Goal: Check status: Check status

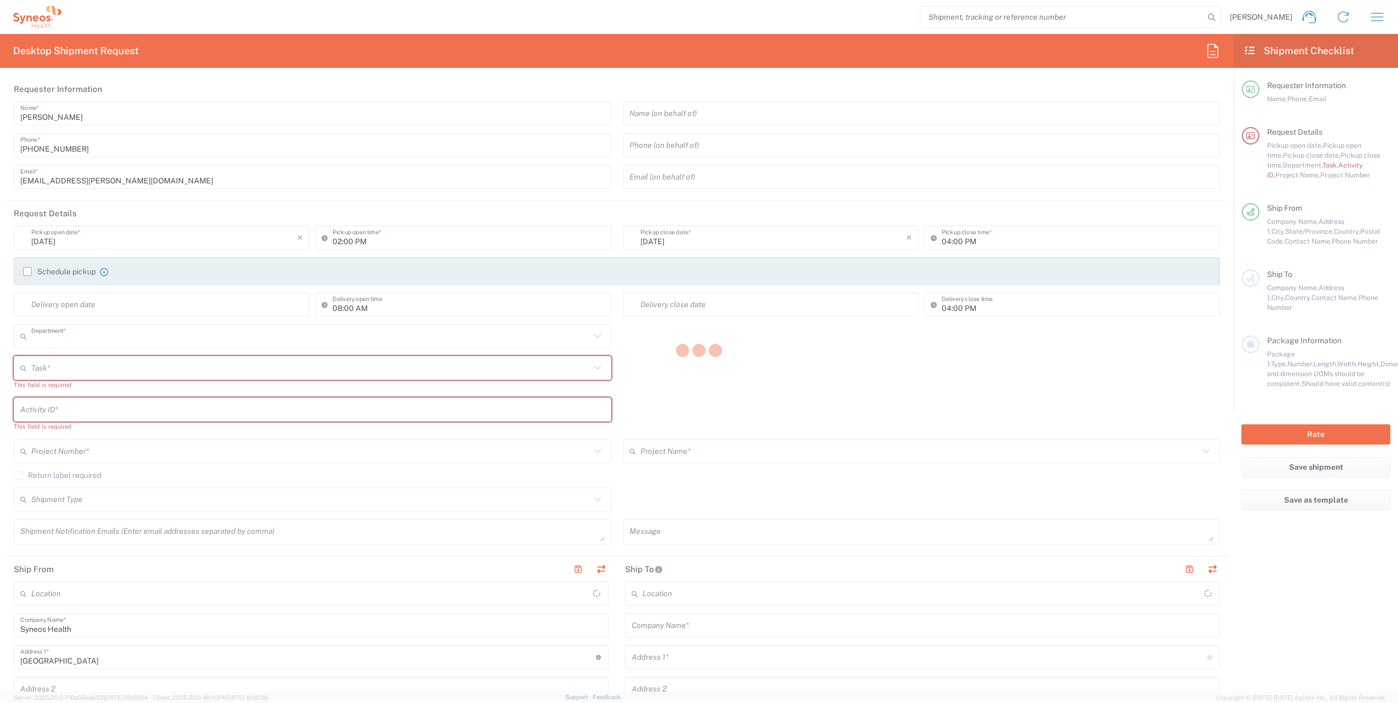
type input "4510"
type input "[US_STATE]"
type input "[GEOGRAPHIC_DATA]"
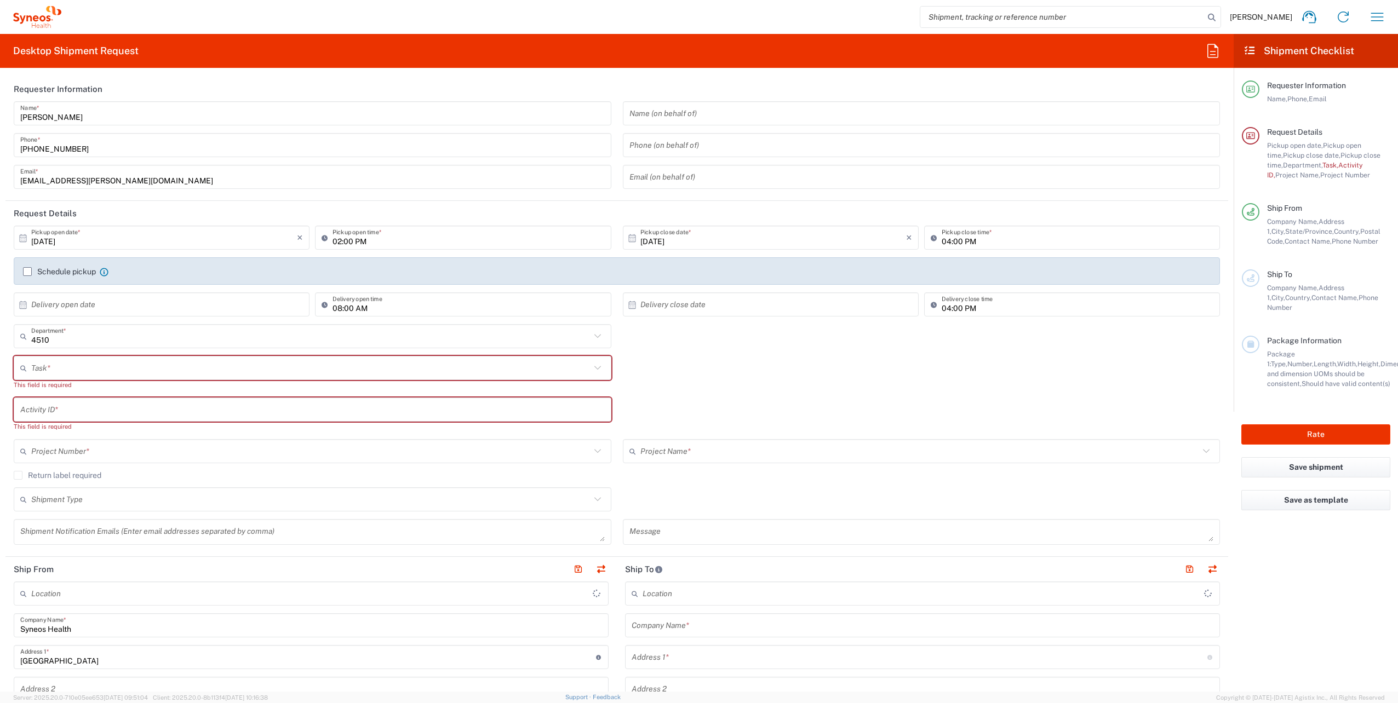
type input "Syneos Health, LLC-[GEOGRAPHIC_DATA] [GEOGRAPHIC_DATA] [GEOGRAPHIC_DATA]"
click at [1372, 15] on icon "button" at bounding box center [1377, 17] width 18 height 18
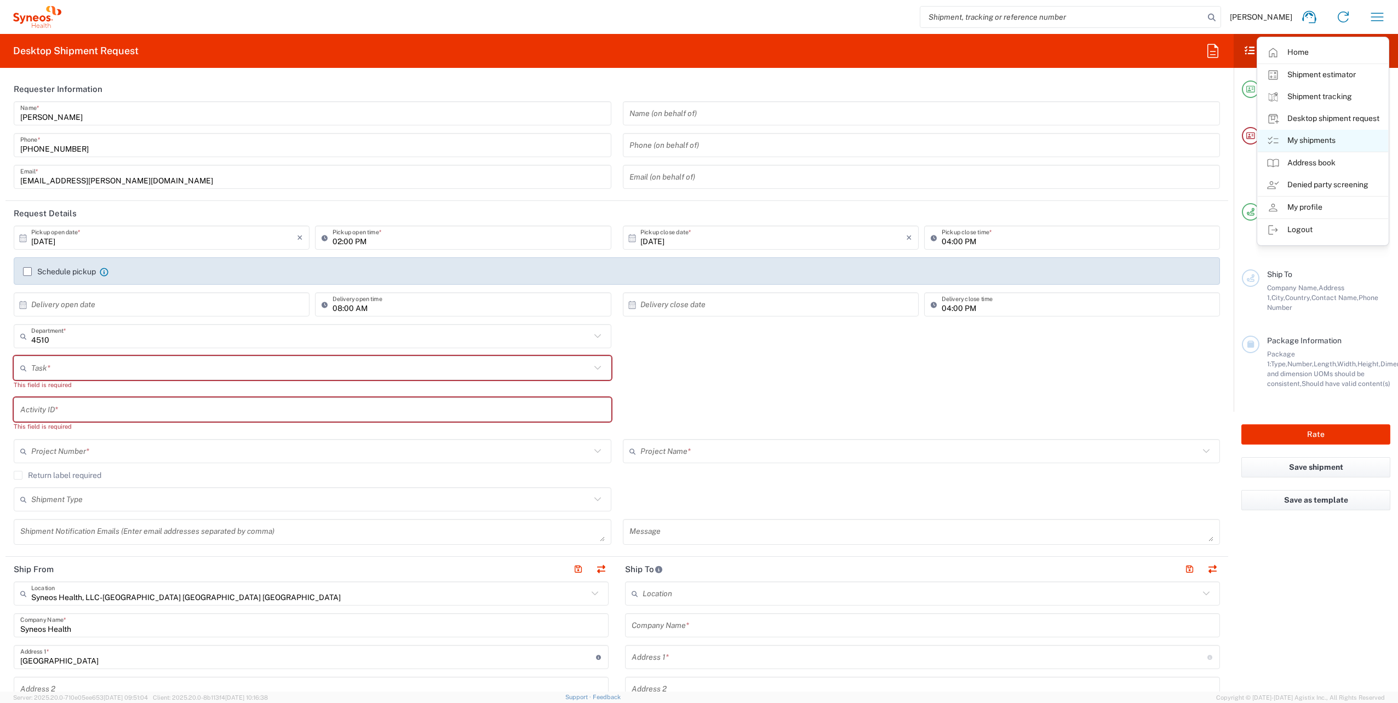
click at [1317, 136] on link "My shipments" at bounding box center [1323, 141] width 130 height 22
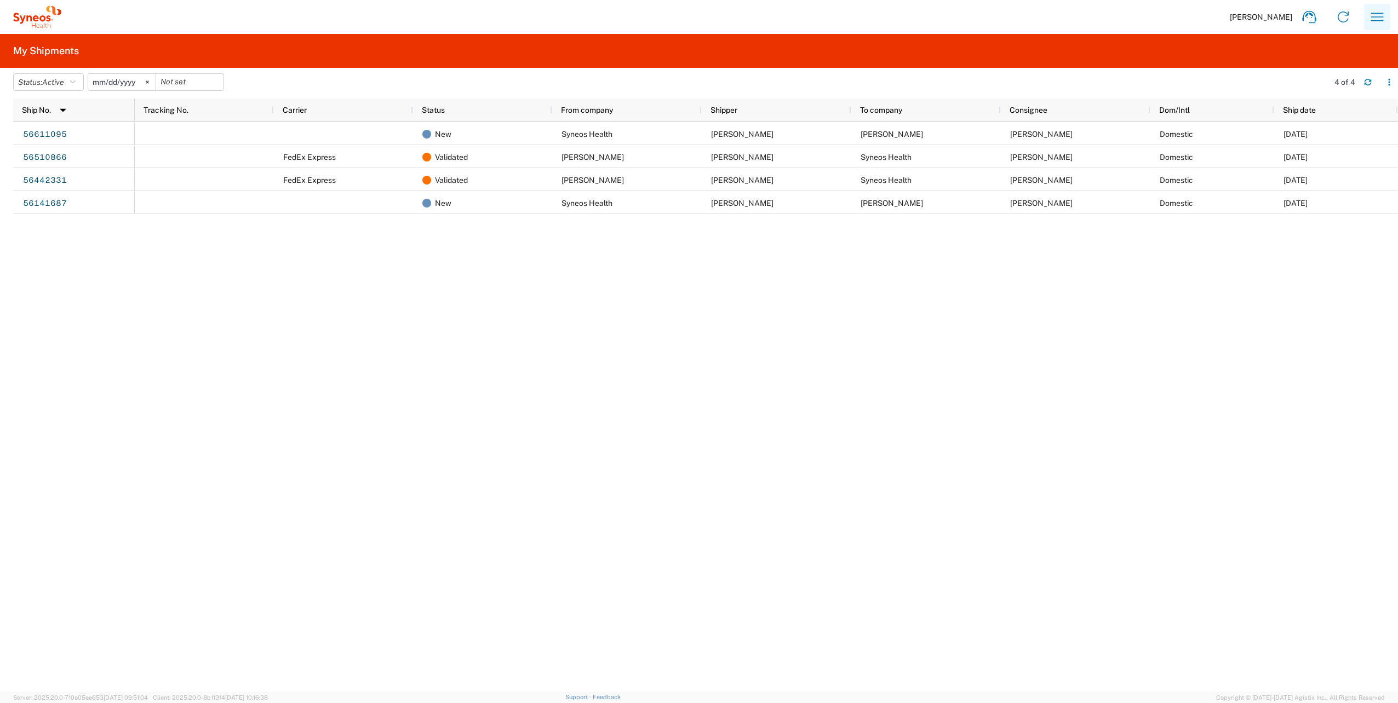
click at [1375, 18] on icon "button" at bounding box center [1377, 17] width 18 height 18
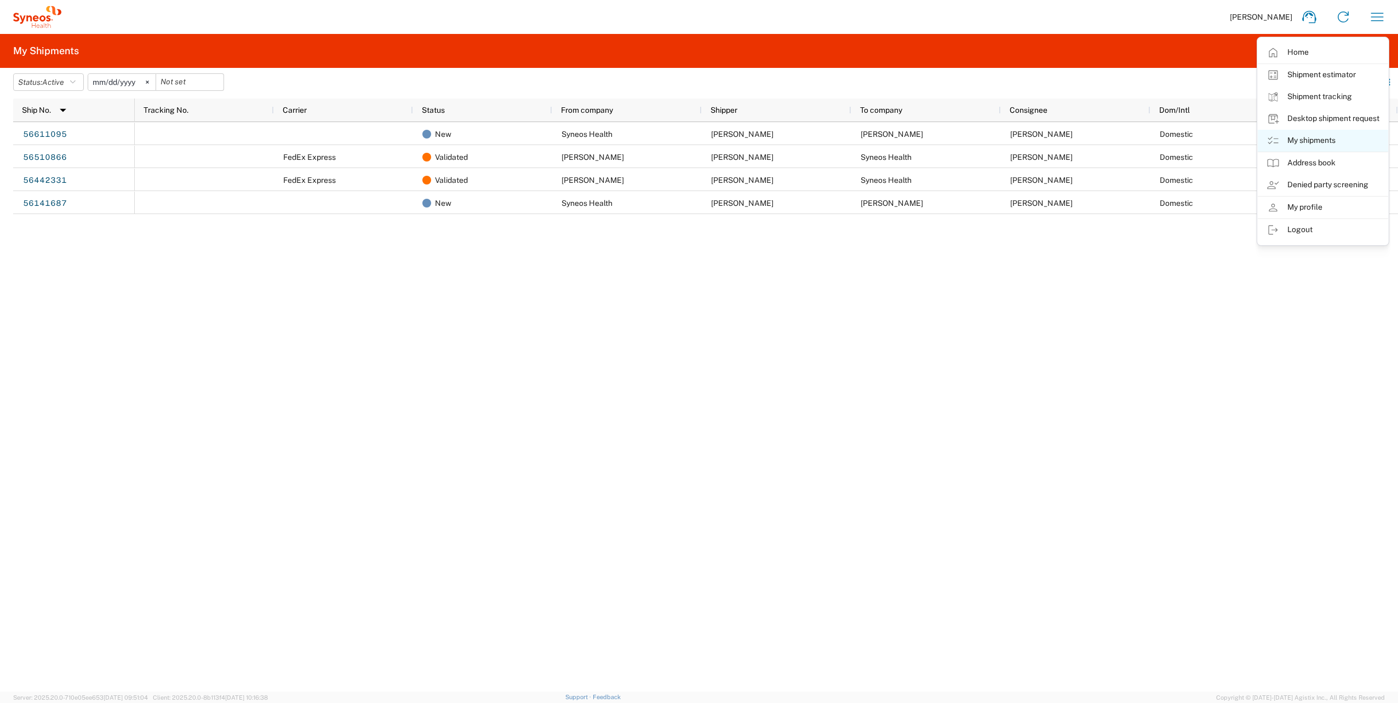
click at [1309, 138] on link "My shipments" at bounding box center [1323, 141] width 130 height 22
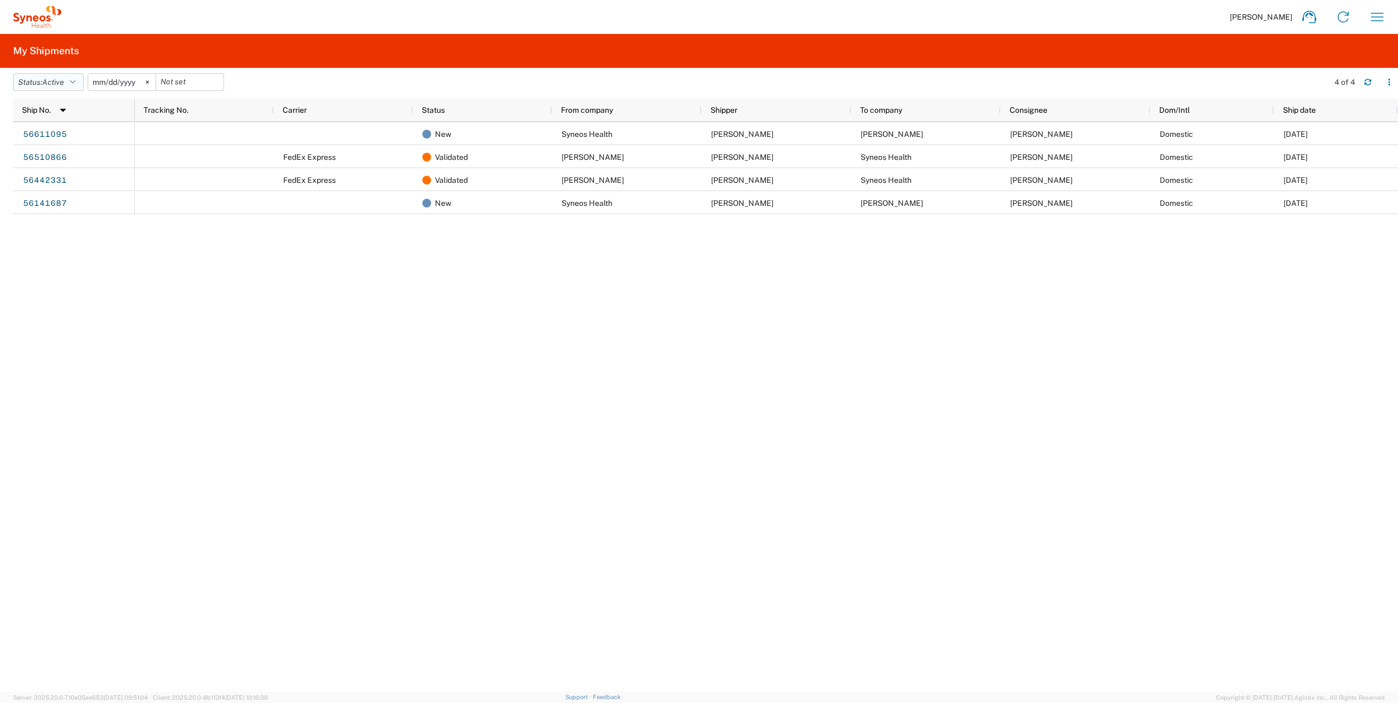
click at [73, 81] on icon "button" at bounding box center [72, 82] width 5 height 8
click at [34, 140] on span "All" at bounding box center [78, 139] width 128 height 17
